Goal: Information Seeking & Learning: Learn about a topic

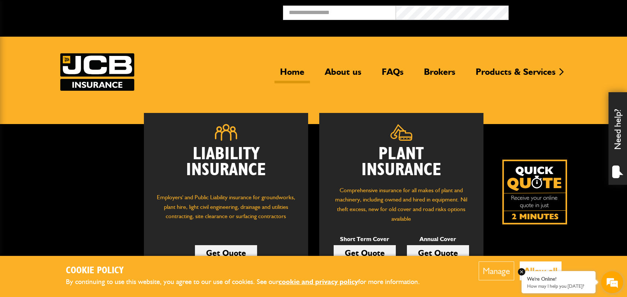
click at [525, 271] on div "We're Online! How may I help you [DATE]?" at bounding box center [558, 282] width 74 height 22
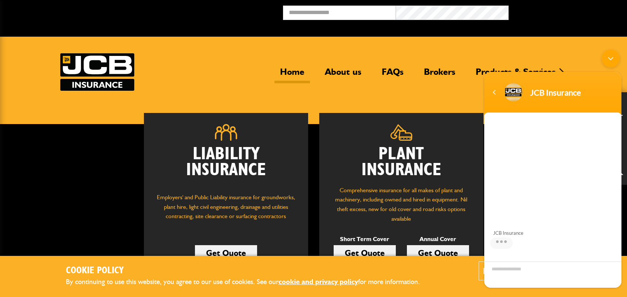
click at [451, 102] on header "Home About us FAQs Brokers Products & Services Construction insurance Car and c…" at bounding box center [313, 80] width 627 height 87
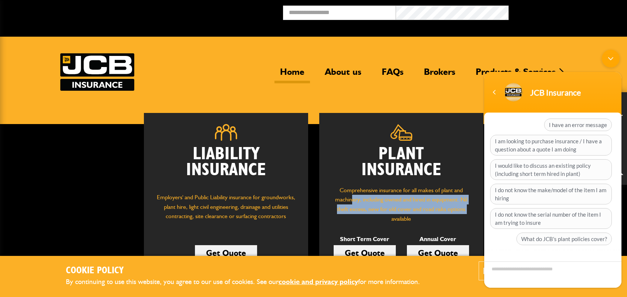
drag, startPoint x: 352, startPoint y: 202, endPoint x: 359, endPoint y: 214, distance: 13.4
click at [359, 214] on p "Comprehensive insurance for all makes of plant and machinery, including owned a…" at bounding box center [401, 204] width 142 height 38
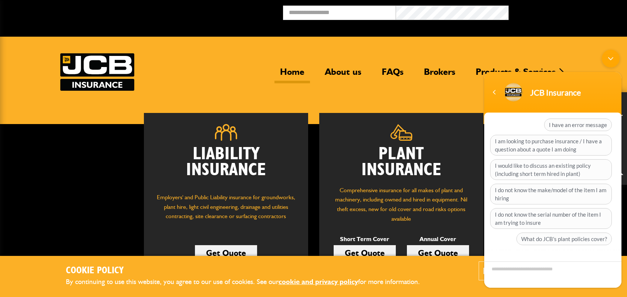
drag, startPoint x: 359, startPoint y: 214, endPoint x: 350, endPoint y: 200, distance: 16.3
click at [350, 200] on p "Comprehensive insurance for all makes of plant and machinery, including owned a…" at bounding box center [401, 204] width 142 height 38
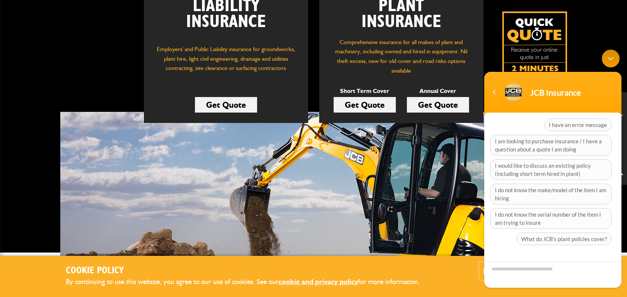
scroll to position [111, 0]
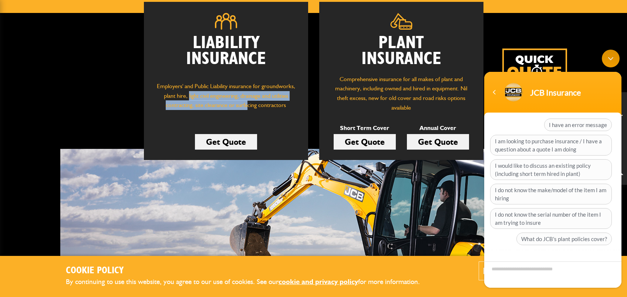
drag, startPoint x: 188, startPoint y: 97, endPoint x: 247, endPoint y: 107, distance: 60.8
click at [247, 107] on p "Employers' and Public Liability insurance for groundworks, plant hire, light ci…" at bounding box center [226, 99] width 142 height 36
drag, startPoint x: 247, startPoint y: 107, endPoint x: 247, endPoint y: 101, distance: 5.5
click at [247, 101] on p "Employers' and Public Liability insurance for groundworks, plant hire, light ci…" at bounding box center [226, 99] width 142 height 36
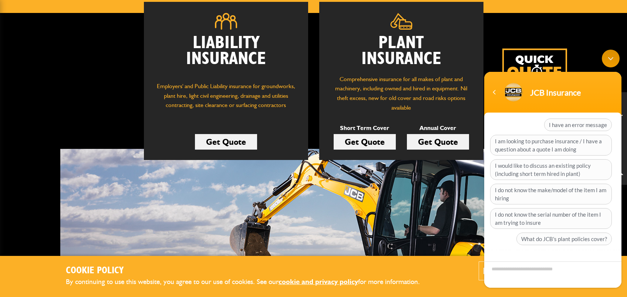
click at [357, 125] on p "Short Term Cover" at bounding box center [365, 128] width 62 height 10
click at [493, 94] on div "Navigation go back" at bounding box center [494, 92] width 11 height 11
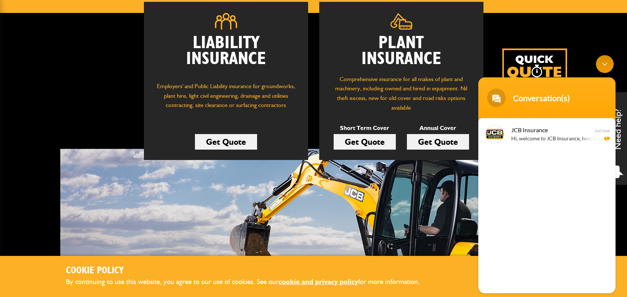
drag, startPoint x: 565, startPoint y: 85, endPoint x: 524, endPoint y: 246, distance: 165.2
click at [524, 246] on section "Conversation(s) JCB Insurance Hi, welcome to JCB Insurance, how may I help you?…" at bounding box center [546, 185] width 137 height 216
click at [604, 57] on div "Minimize live chat window" at bounding box center [605, 64] width 18 height 18
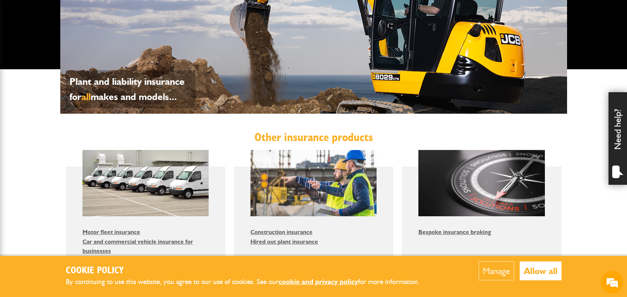
scroll to position [333, 0]
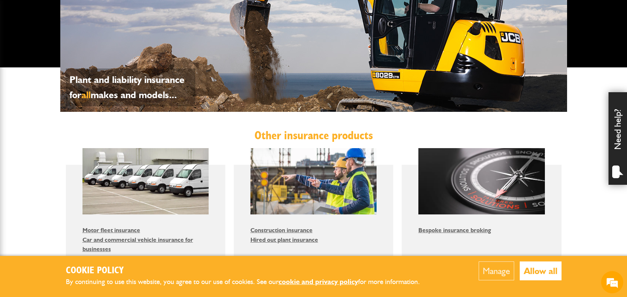
click at [32, 167] on body "Cookie Policy By continuing to use this website, you agree to our use of cookie…" at bounding box center [313, 102] width 627 height 871
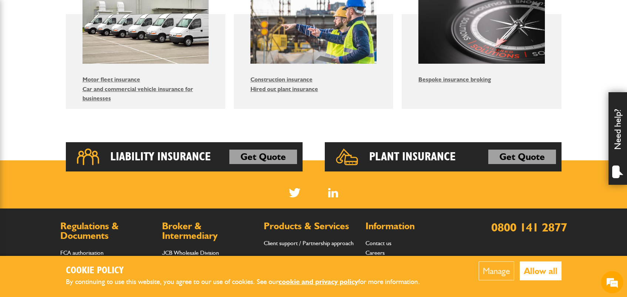
scroll to position [518, 0]
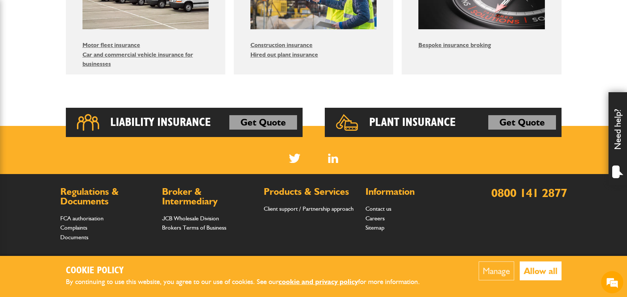
click at [536, 274] on button "Allow all" at bounding box center [541, 270] width 42 height 19
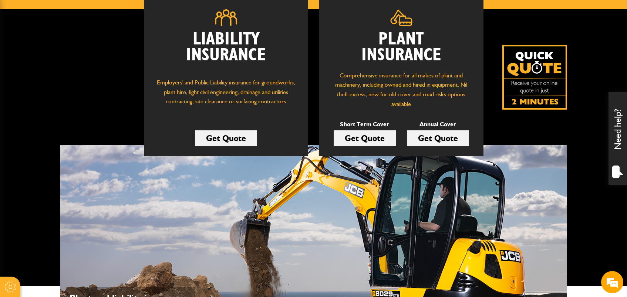
scroll to position [0, 0]
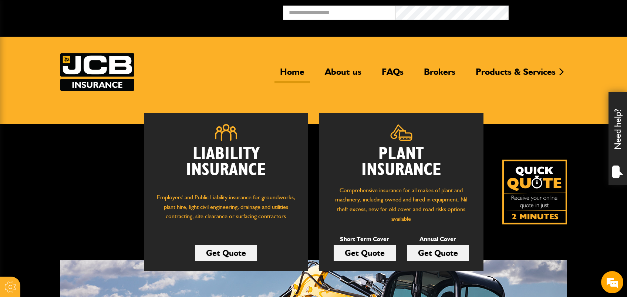
click at [61, 221] on div "Liability Insurance Employers' and Public Liability insurance for groundworks, …" at bounding box center [281, 192] width 442 height 158
